Goal: Leave review/rating

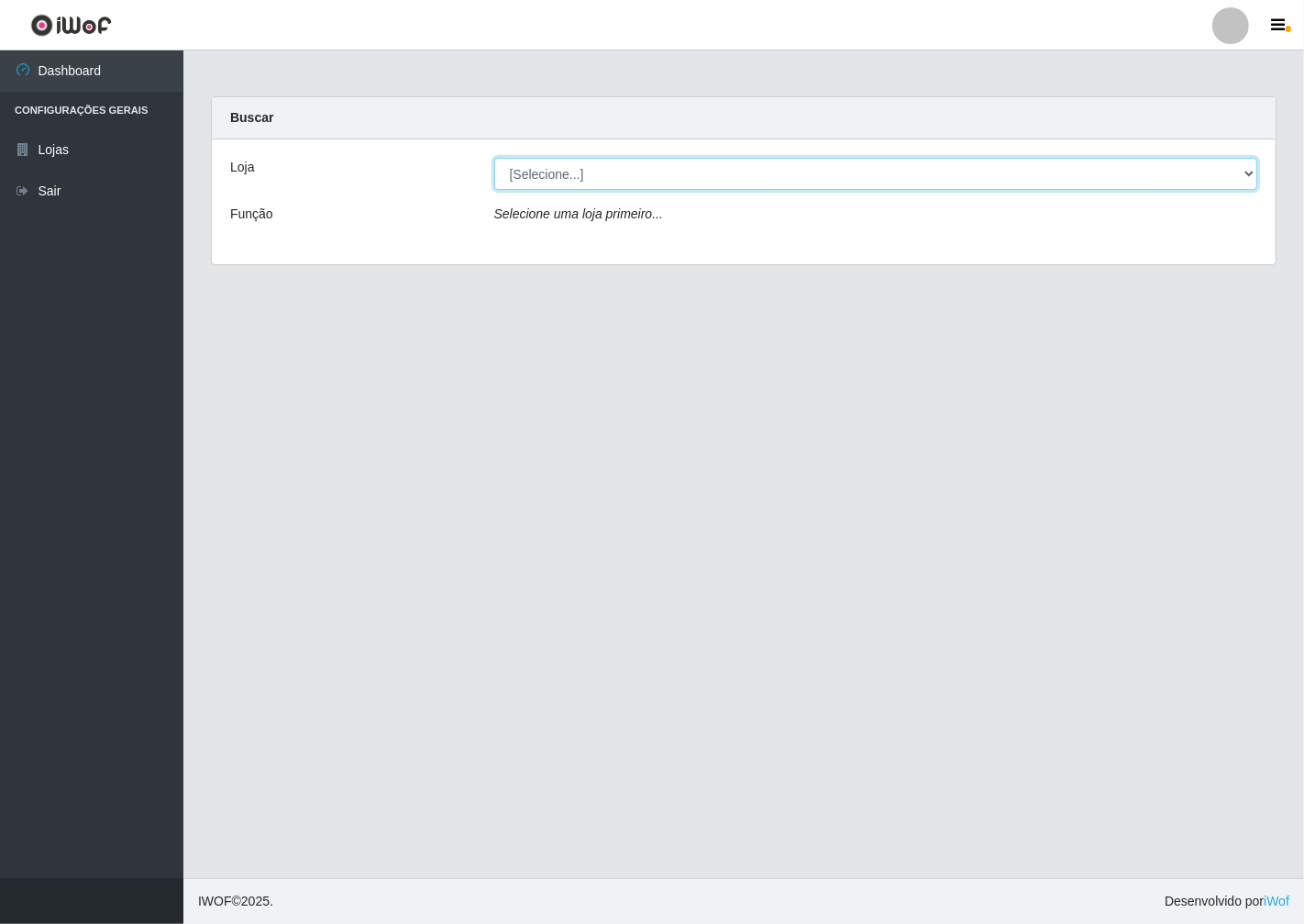
click at [1247, 175] on select "[Selecione...] Minimercado Filezão" at bounding box center [876, 174] width 764 height 32
select select "204"
click at [495, 158] on select "[Selecione...] Minimercado Filezão" at bounding box center [876, 174] width 764 height 32
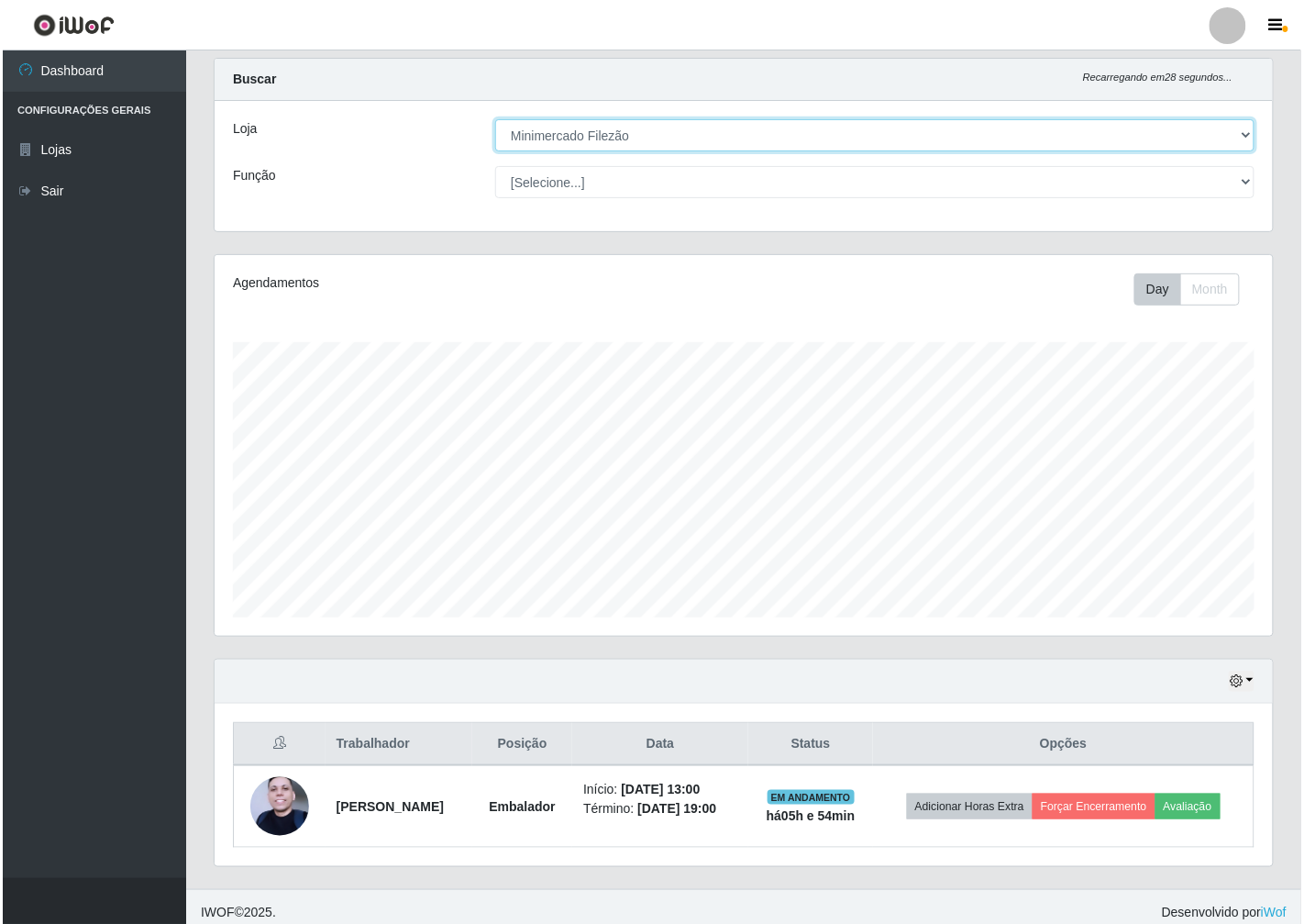
scroll to position [49, 0]
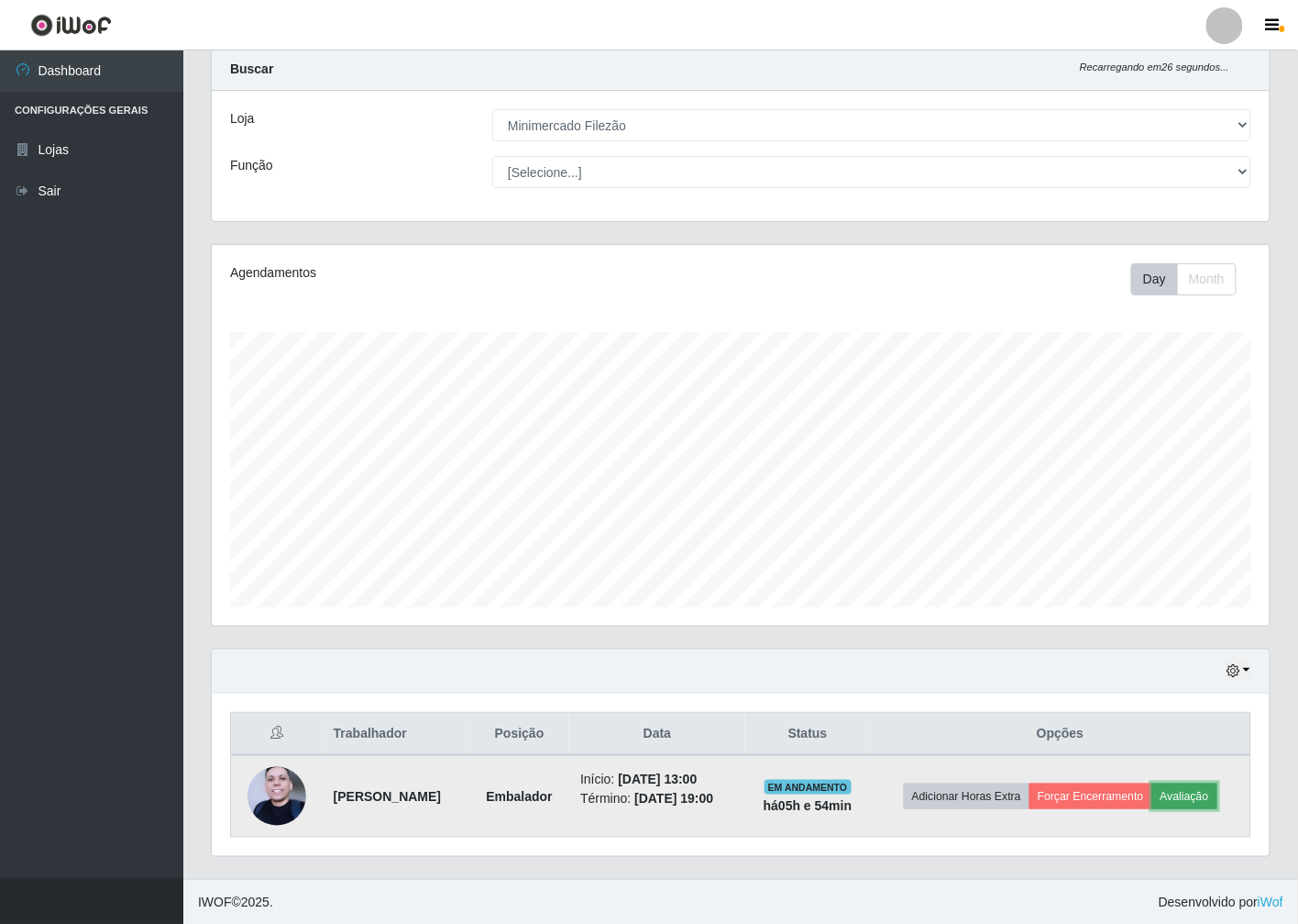
click at [1191, 792] on button "Avaliação" at bounding box center [1185, 796] width 65 height 26
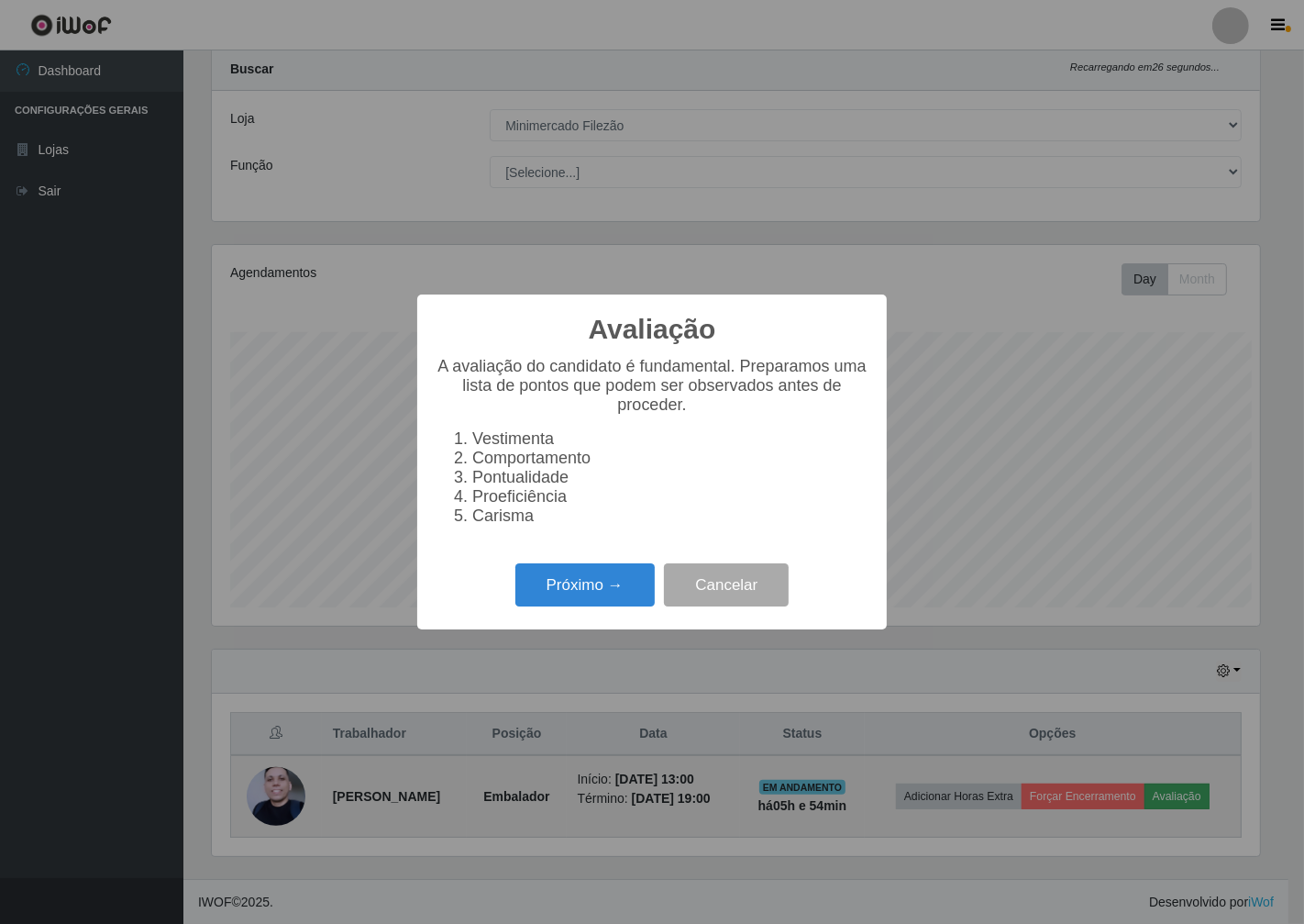
scroll to position [380, 1047]
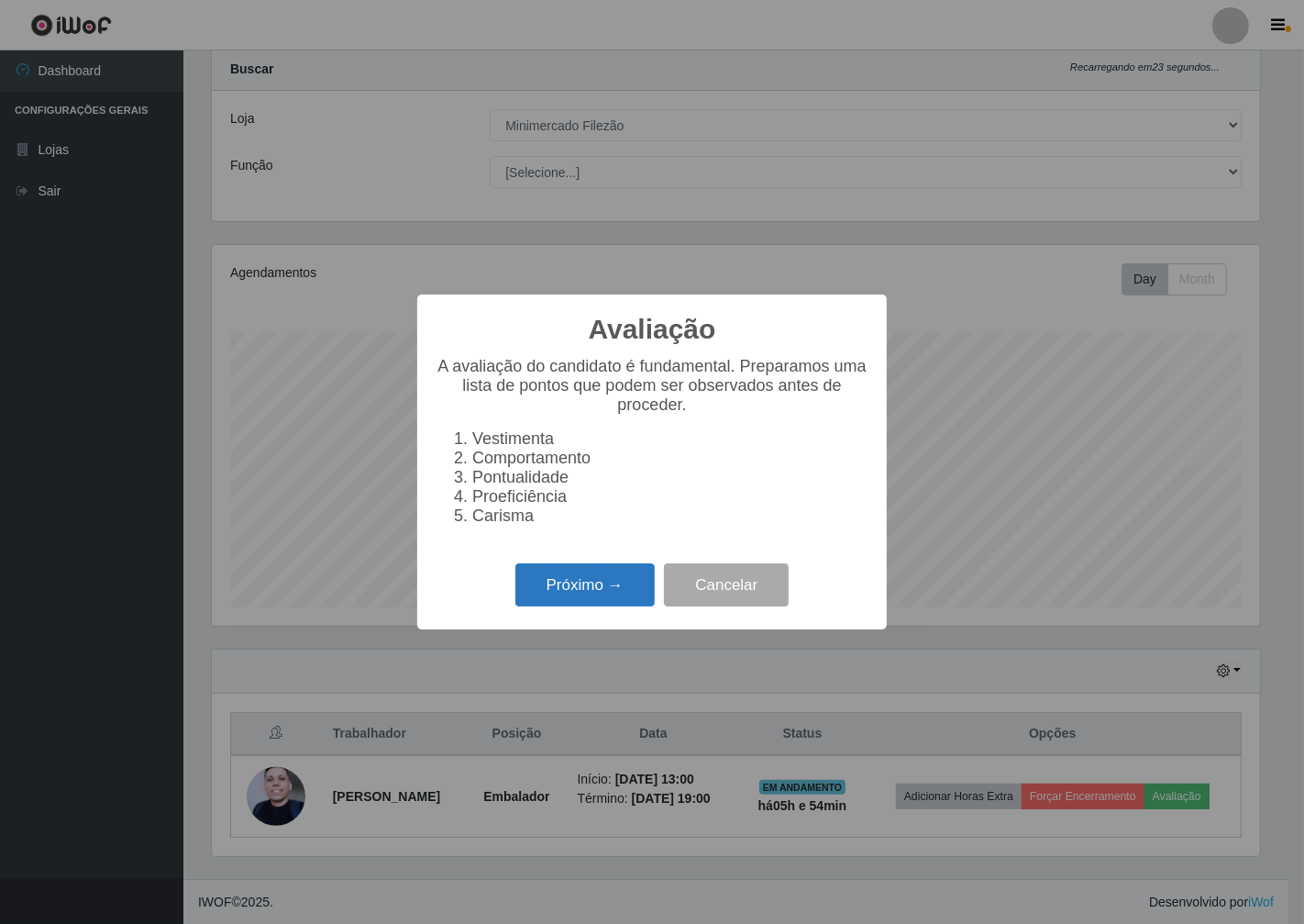
click at [578, 595] on button "Próximo →" at bounding box center [584, 584] width 139 height 43
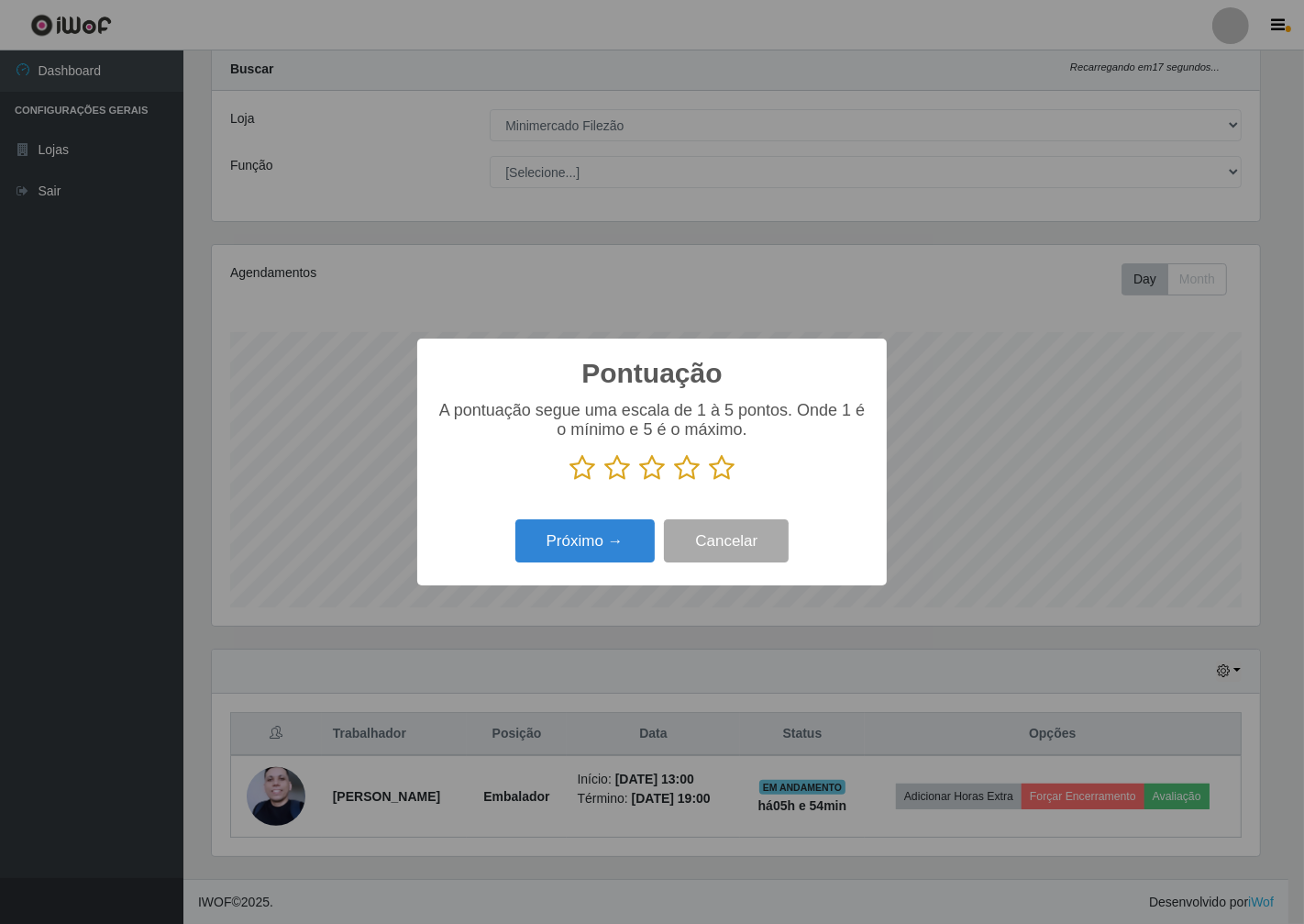
click at [650, 462] on icon at bounding box center [652, 467] width 26 height 27
click at [639, 482] on input "radio" at bounding box center [639, 482] width 0 height 0
click at [594, 529] on button "Próximo →" at bounding box center [584, 540] width 139 height 43
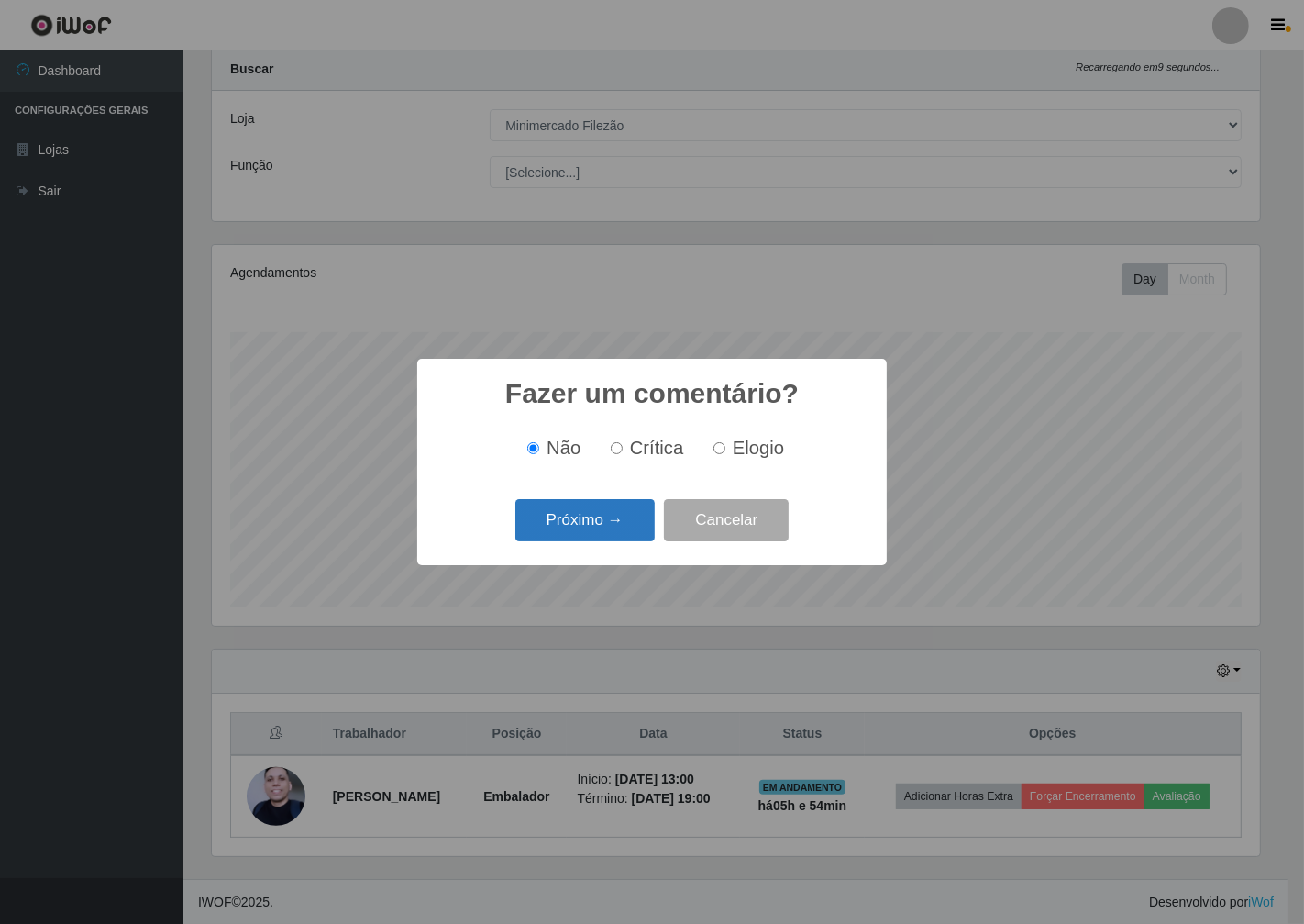
click at [607, 505] on button "Próximo →" at bounding box center [584, 521] width 139 height 43
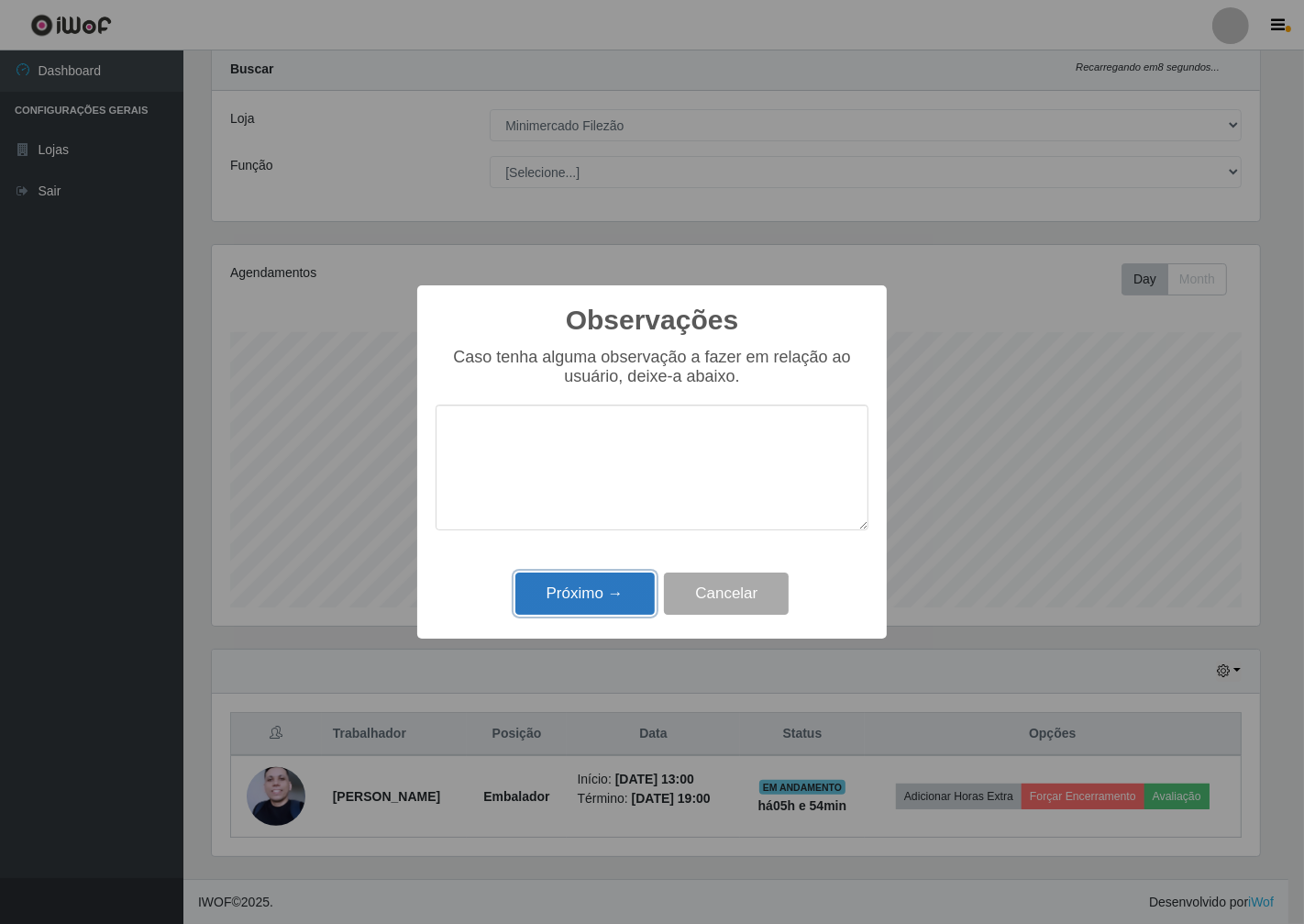
click at [582, 615] on button "Próximo →" at bounding box center [584, 594] width 139 height 43
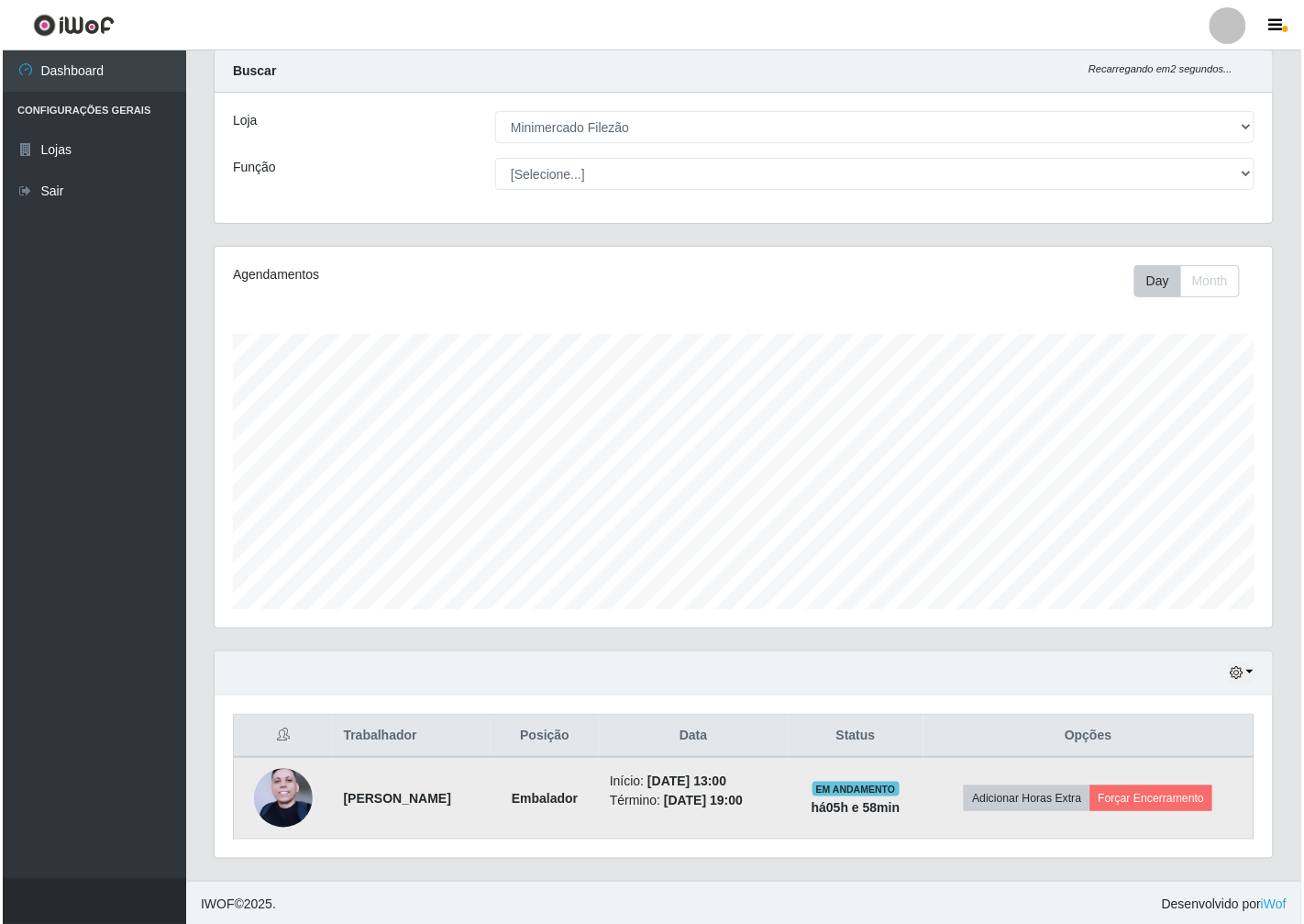
scroll to position [49, 0]
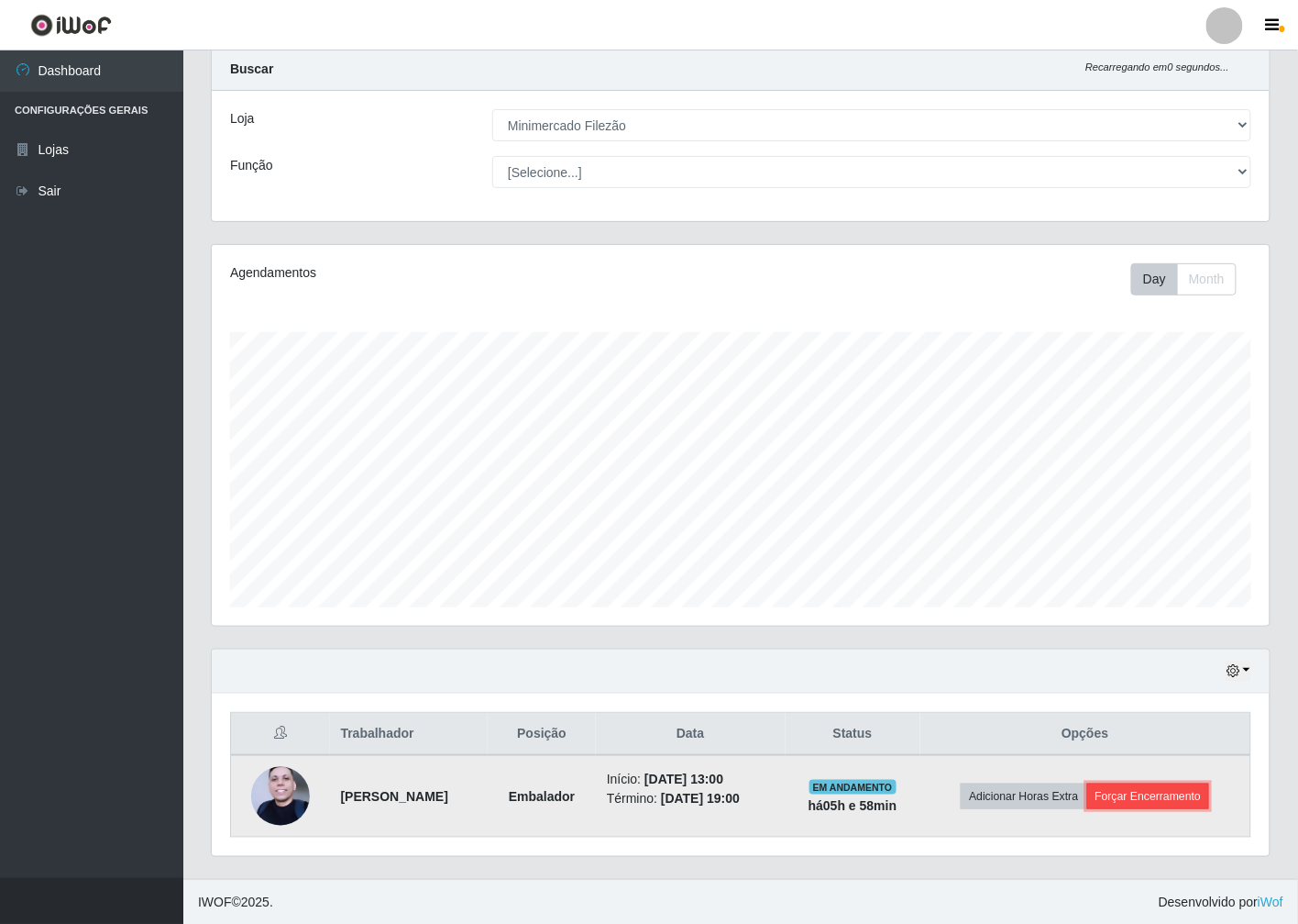
click at [1161, 798] on button "Forçar Encerramento" at bounding box center [1149, 796] width 123 height 26
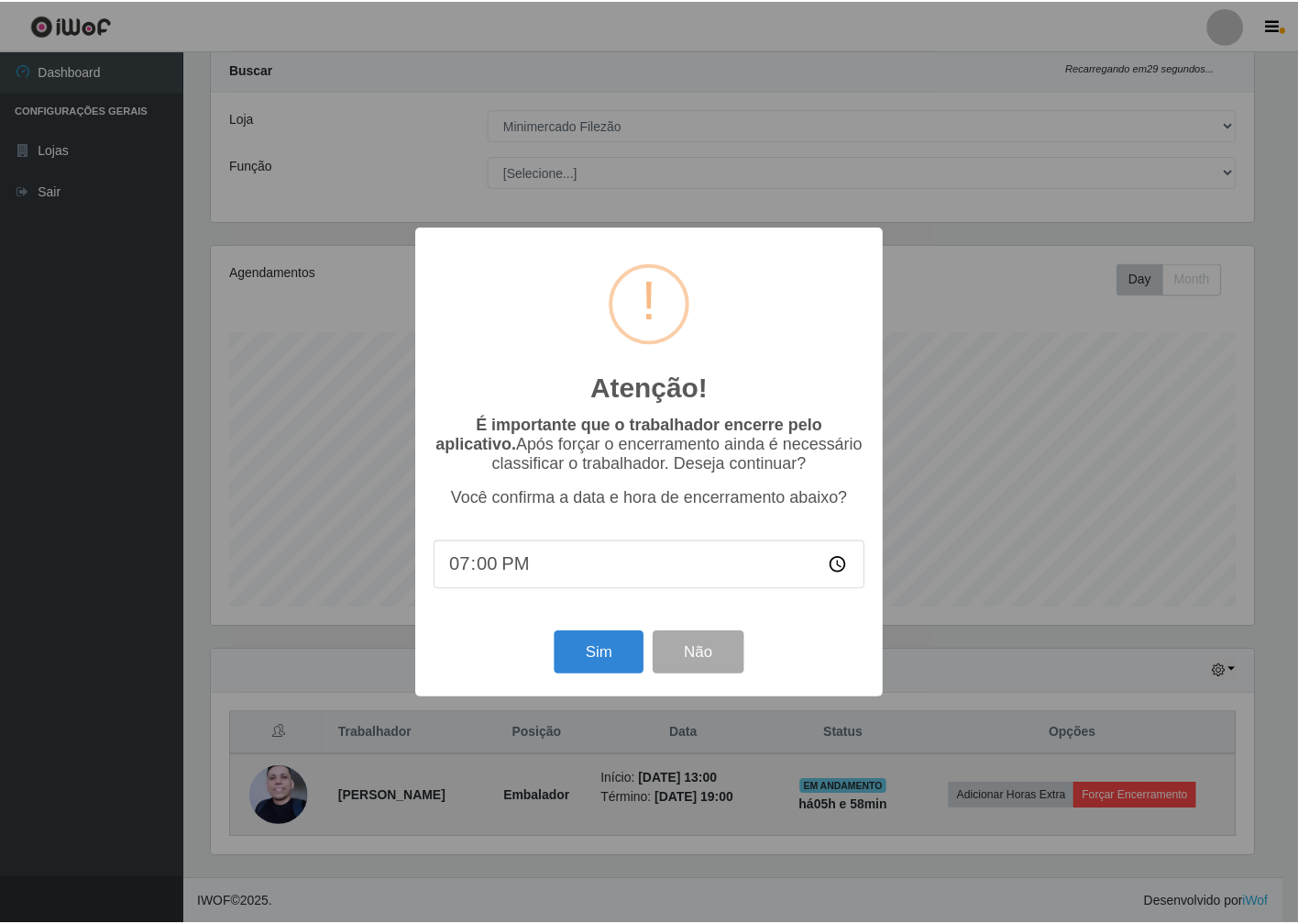
scroll to position [380, 1047]
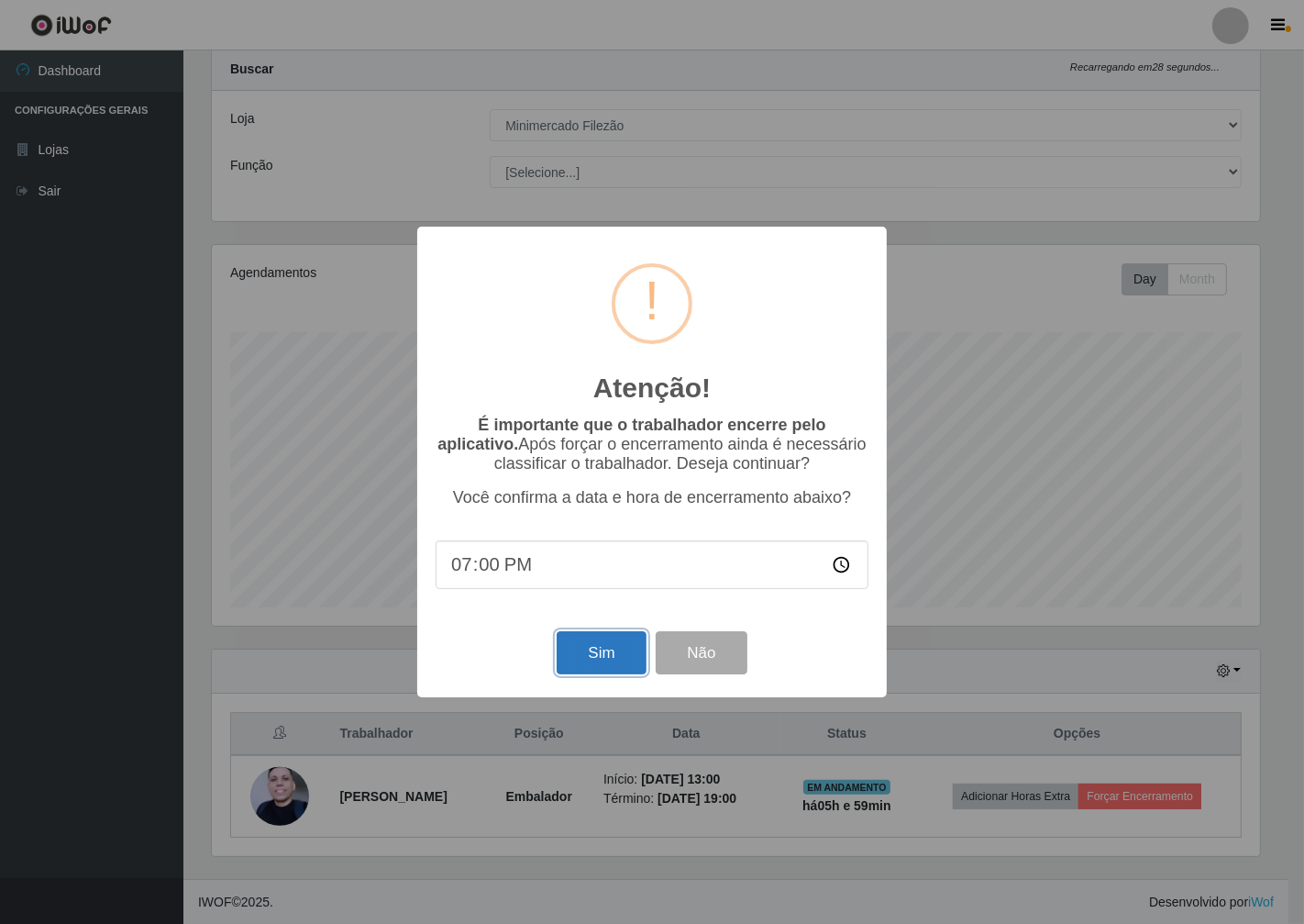
click at [592, 674] on button "Sim" at bounding box center [600, 652] width 89 height 43
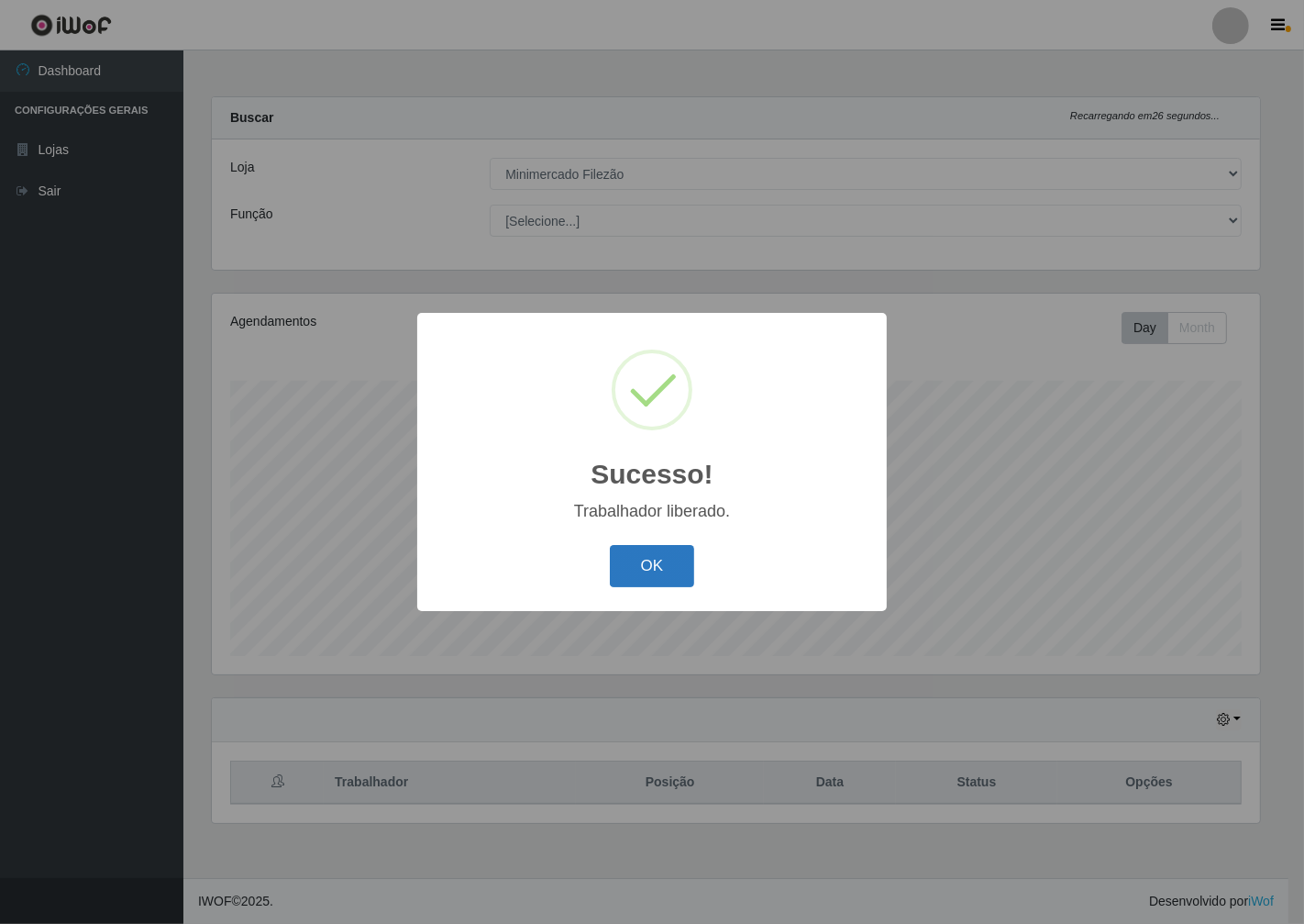
click at [647, 566] on button "OK" at bounding box center [652, 567] width 85 height 43
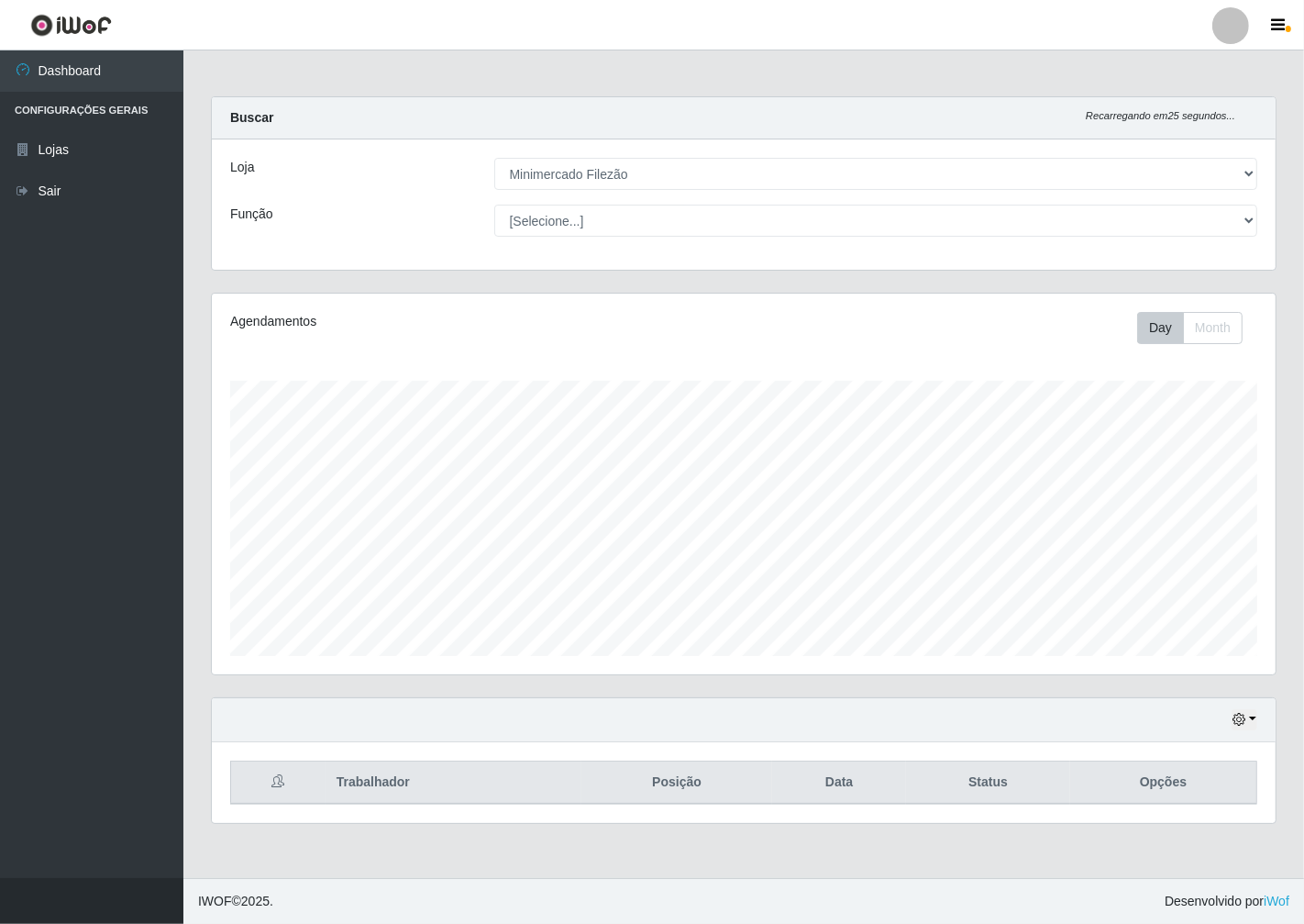
scroll to position [380, 1064]
